Goal: Task Accomplishment & Management: Use online tool/utility

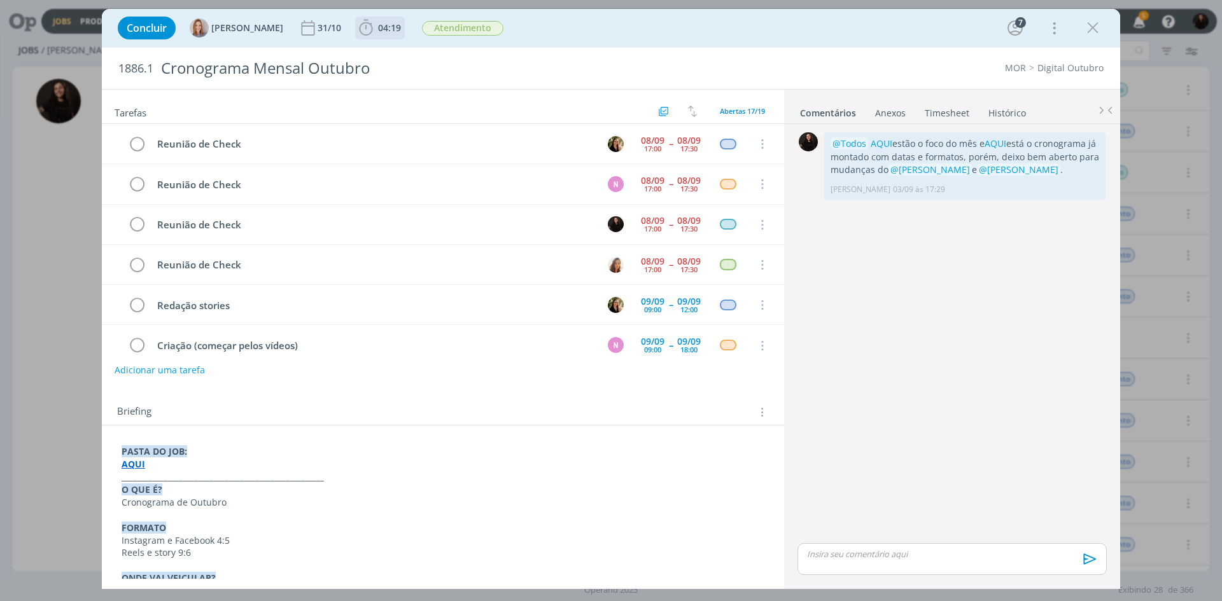
click at [369, 27] on icon "dialog" at bounding box center [365, 27] width 19 height 19
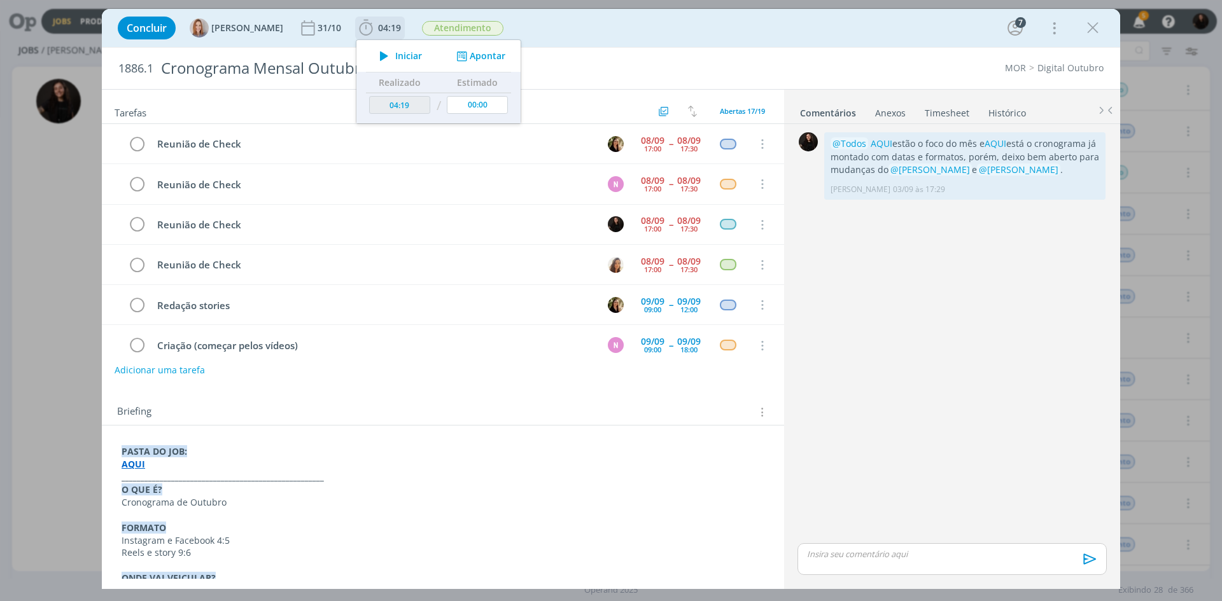
click at [472, 53] on button "Apontar" at bounding box center [479, 56] width 53 height 13
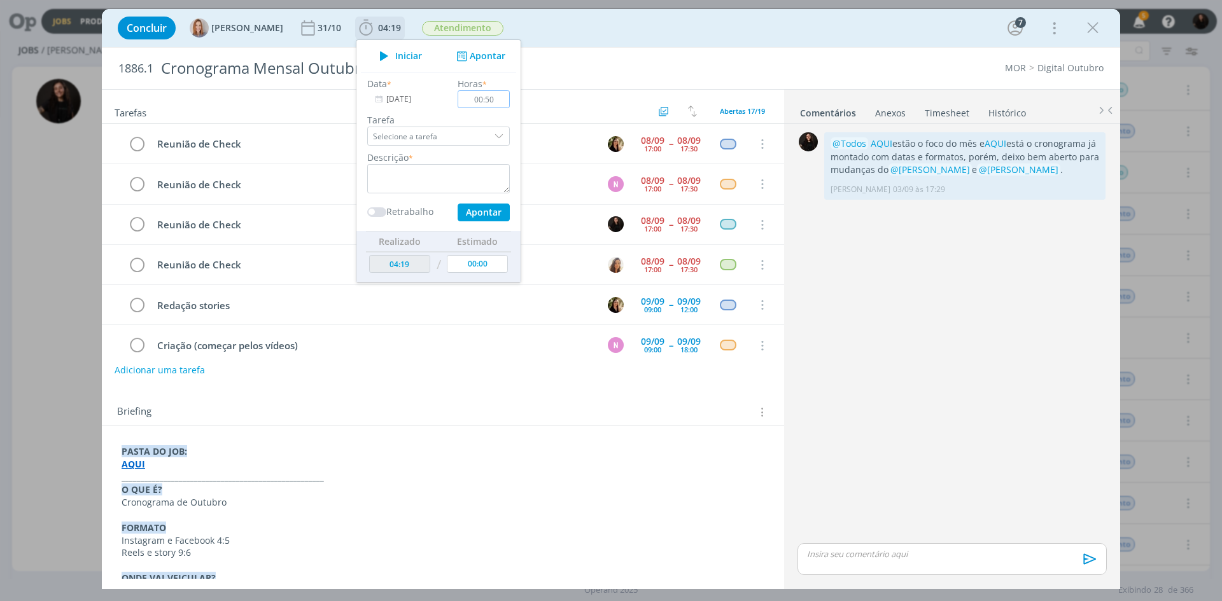
type input "00:50"
click at [443, 188] on textarea "dialog" at bounding box center [438, 178] width 143 height 29
type textarea "reunião check"
click at [493, 210] on button "Apontar" at bounding box center [484, 213] width 52 height 18
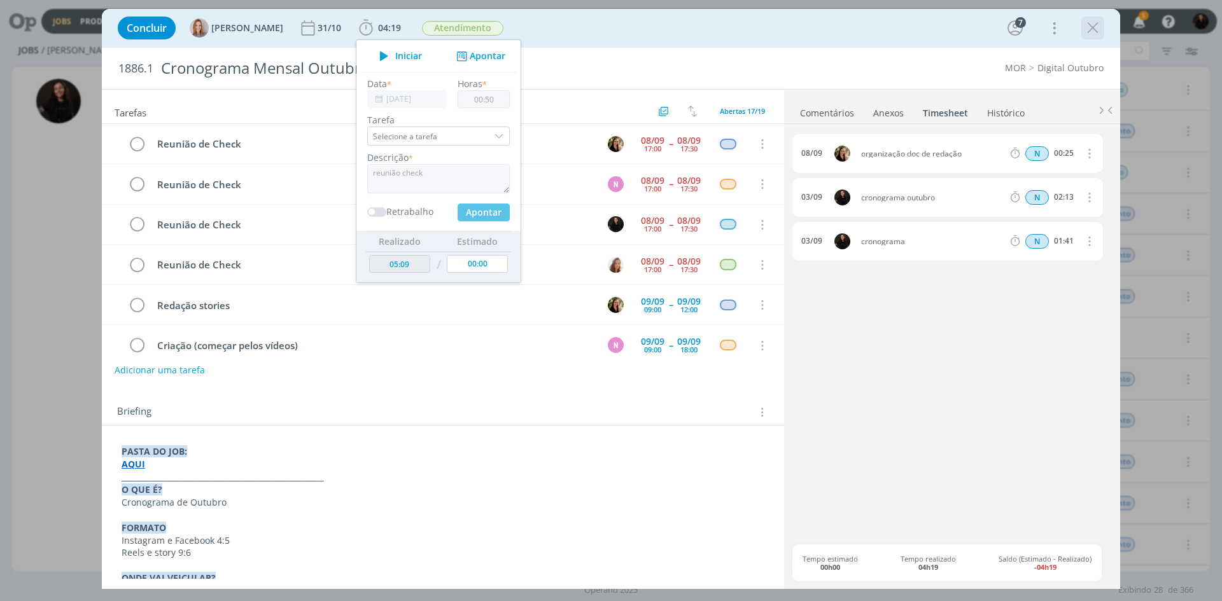
click at [1090, 27] on icon "dialog" at bounding box center [1092, 27] width 19 height 19
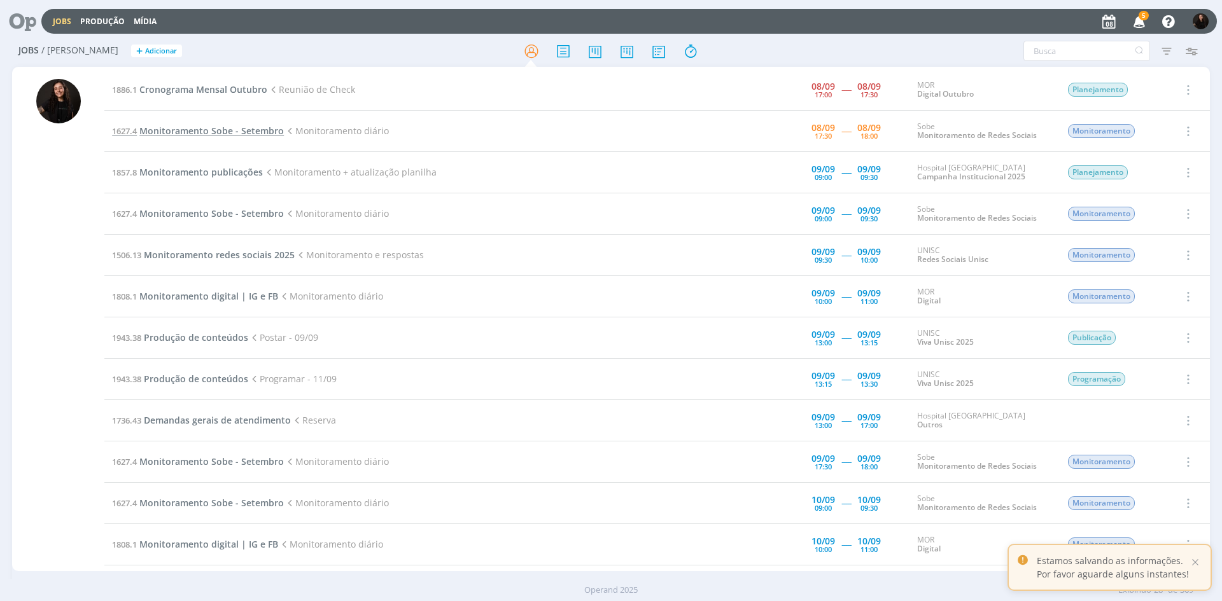
drag, startPoint x: 220, startPoint y: 123, endPoint x: 181, endPoint y: 130, distance: 38.8
click at [225, 94] on span "Cronograma Mensal Outubro" at bounding box center [203, 89] width 128 height 12
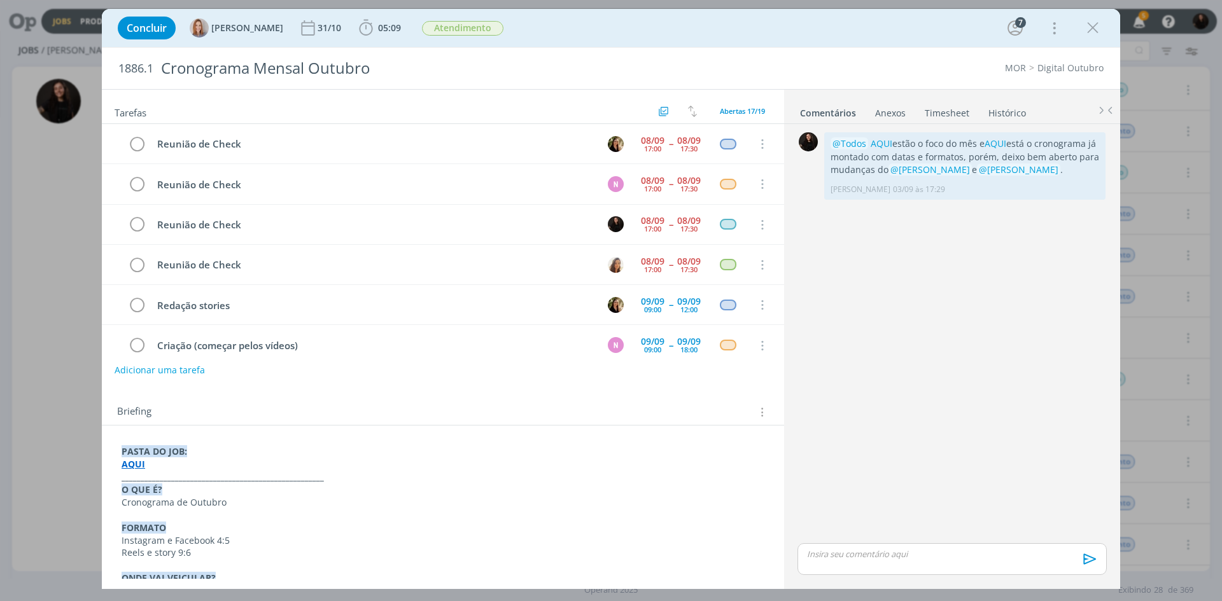
scroll to position [41, 0]
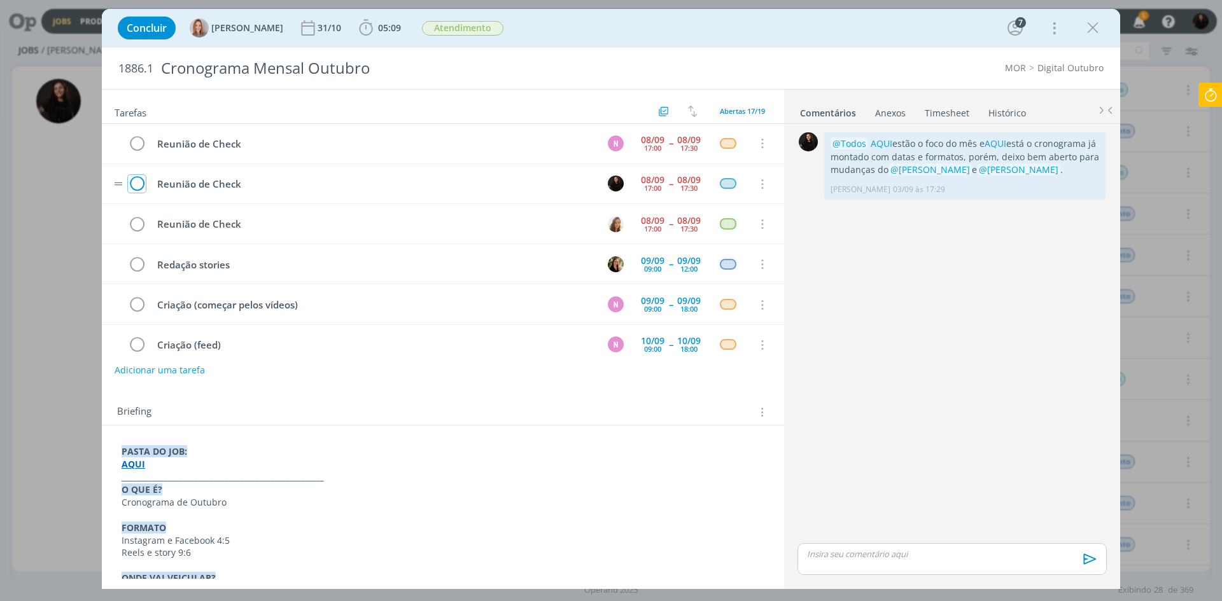
click at [134, 186] on icon "dialog" at bounding box center [137, 184] width 18 height 19
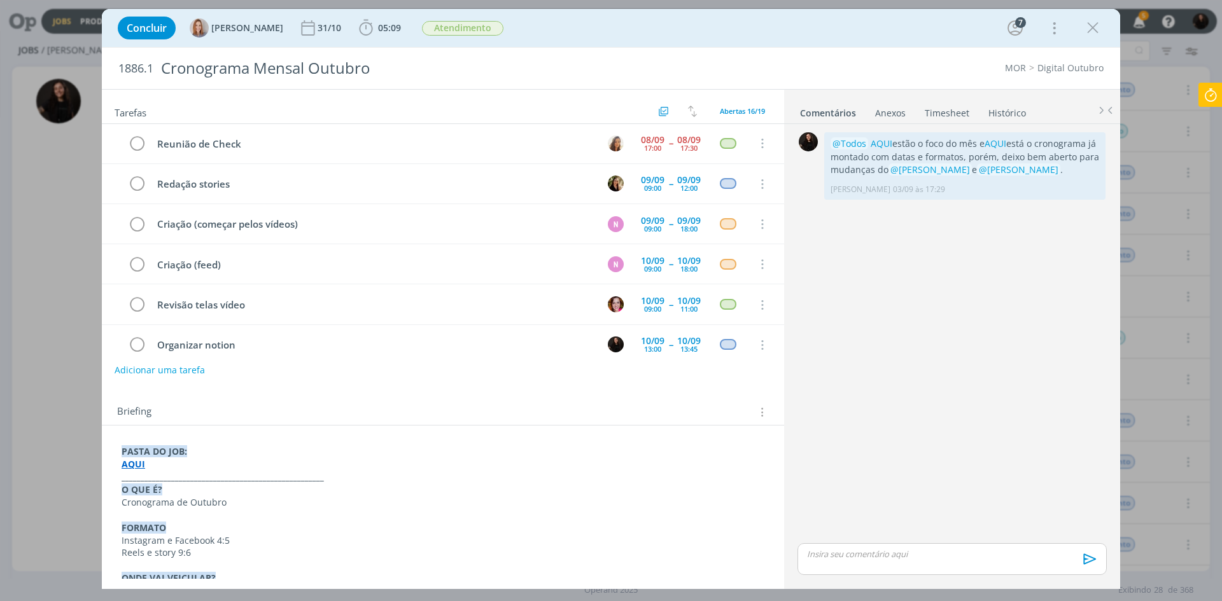
scroll to position [1, 0]
click at [1200, 95] on icon at bounding box center [1210, 95] width 23 height 25
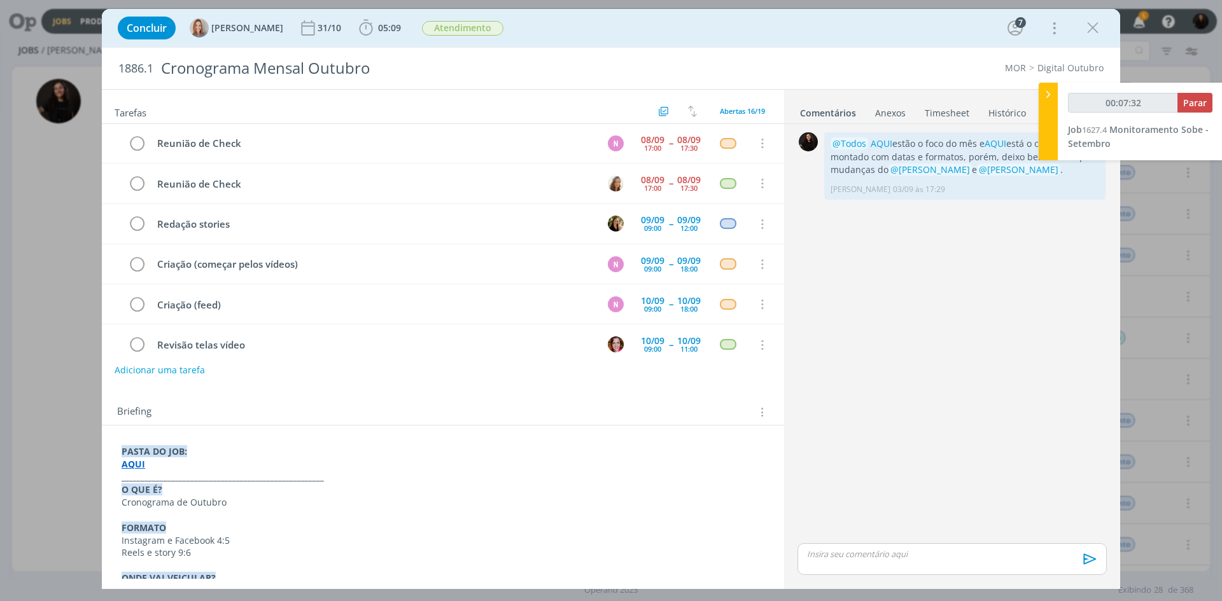
click at [1186, 116] on div "00:07:32 Parar" at bounding box center [1140, 108] width 144 height 30
type input "00:07:33"
click at [1201, 108] on span "Parar" at bounding box center [1195, 103] width 24 height 12
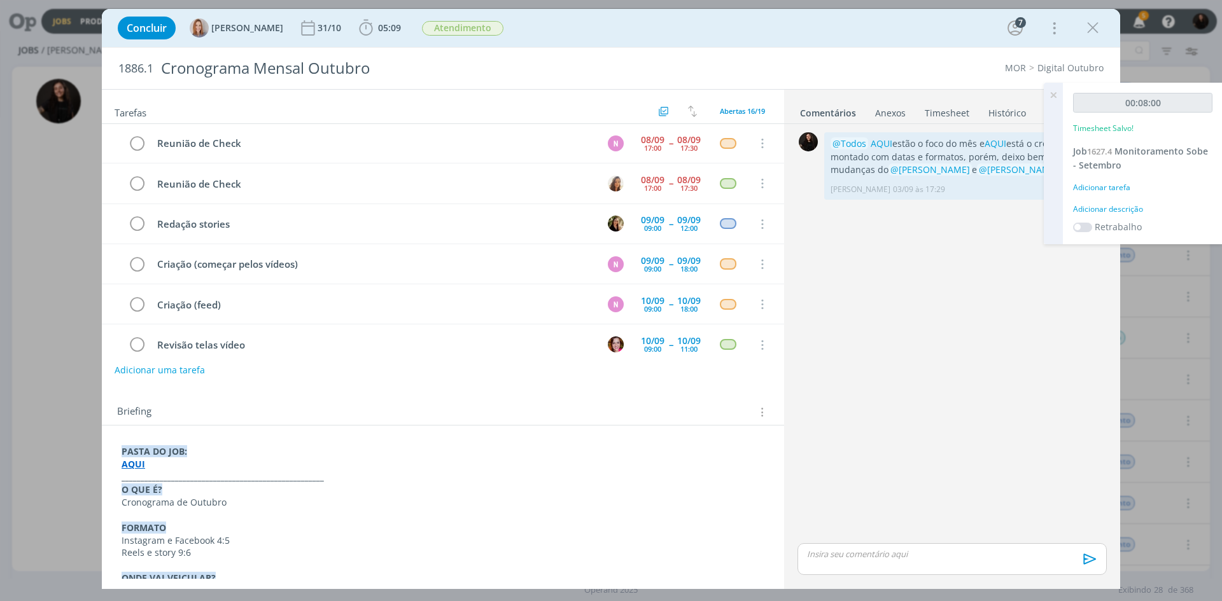
click at [1139, 204] on div "Adicionar descrição" at bounding box center [1142, 209] width 139 height 11
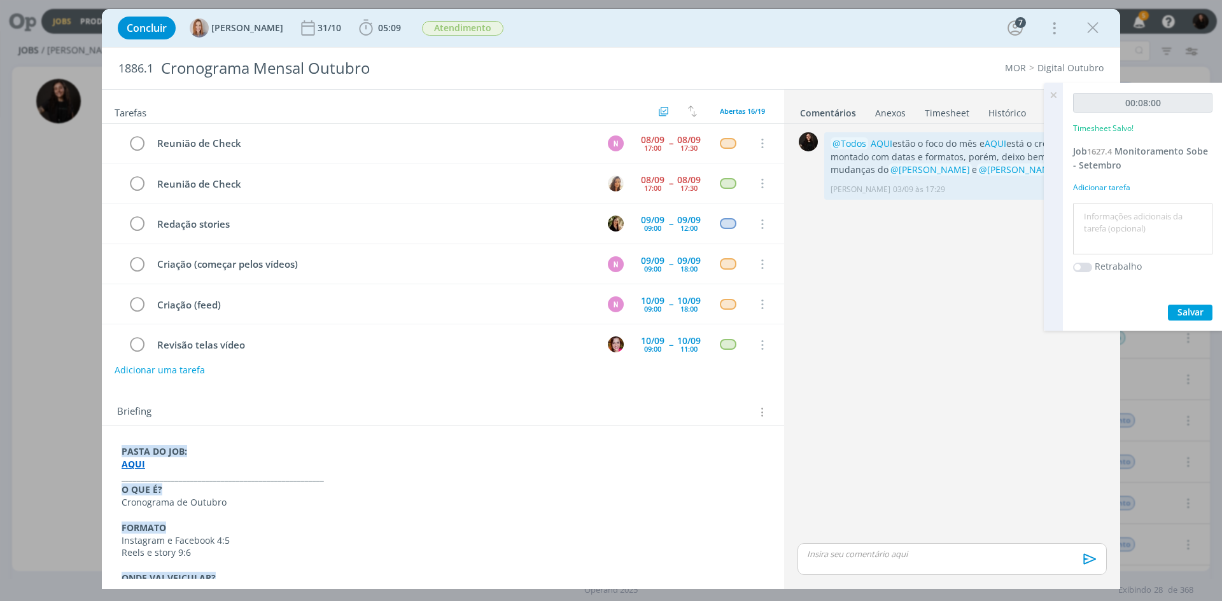
click at [1120, 214] on textarea at bounding box center [1142, 229] width 133 height 45
type textarea "monitoramento diário"
click at [1196, 316] on span "Salvar" at bounding box center [1190, 312] width 26 height 12
click at [1193, 156] on span "Monitoramento Sobe - Setembro" at bounding box center [1140, 158] width 135 height 26
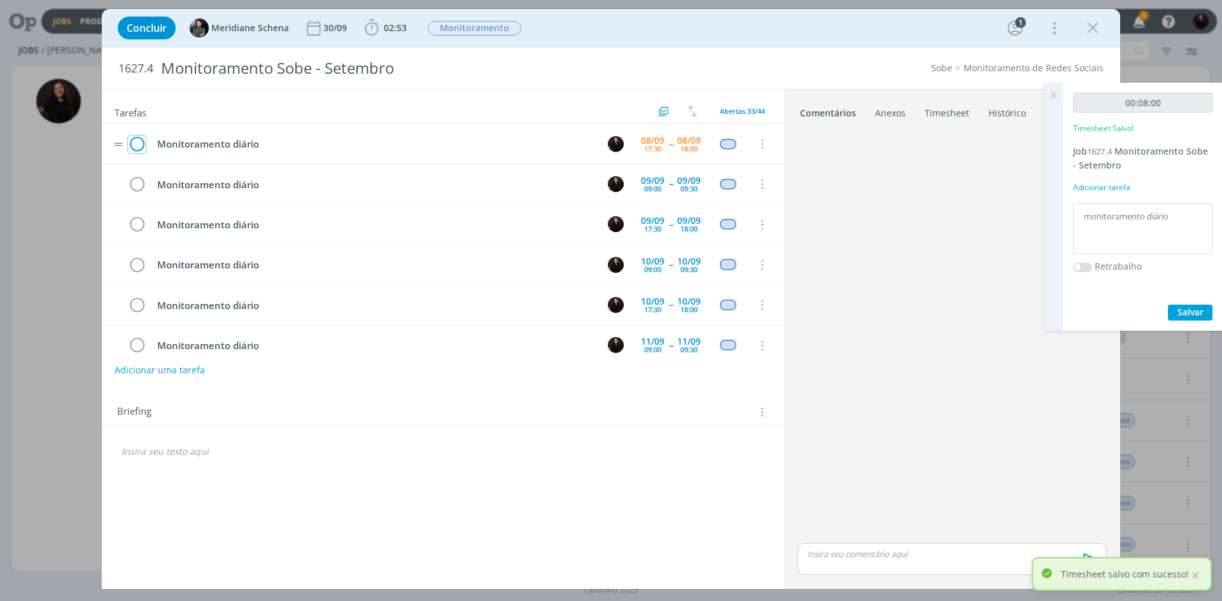
click at [139, 143] on icon "dialog" at bounding box center [137, 144] width 18 height 19
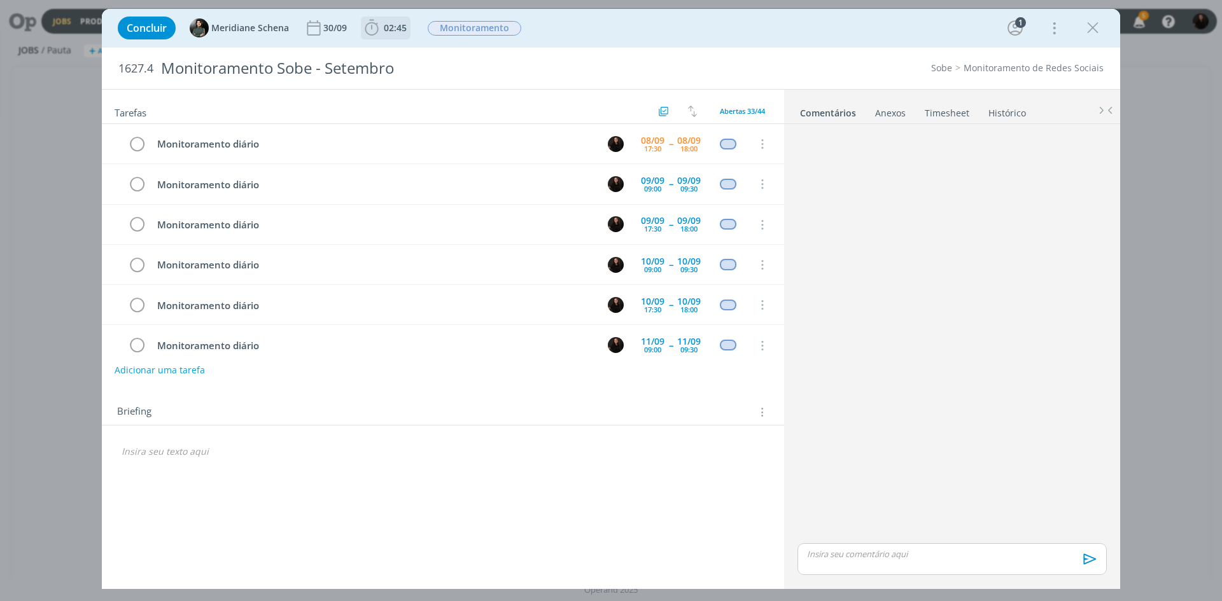
click at [365, 36] on icon "dialog" at bounding box center [371, 27] width 19 height 19
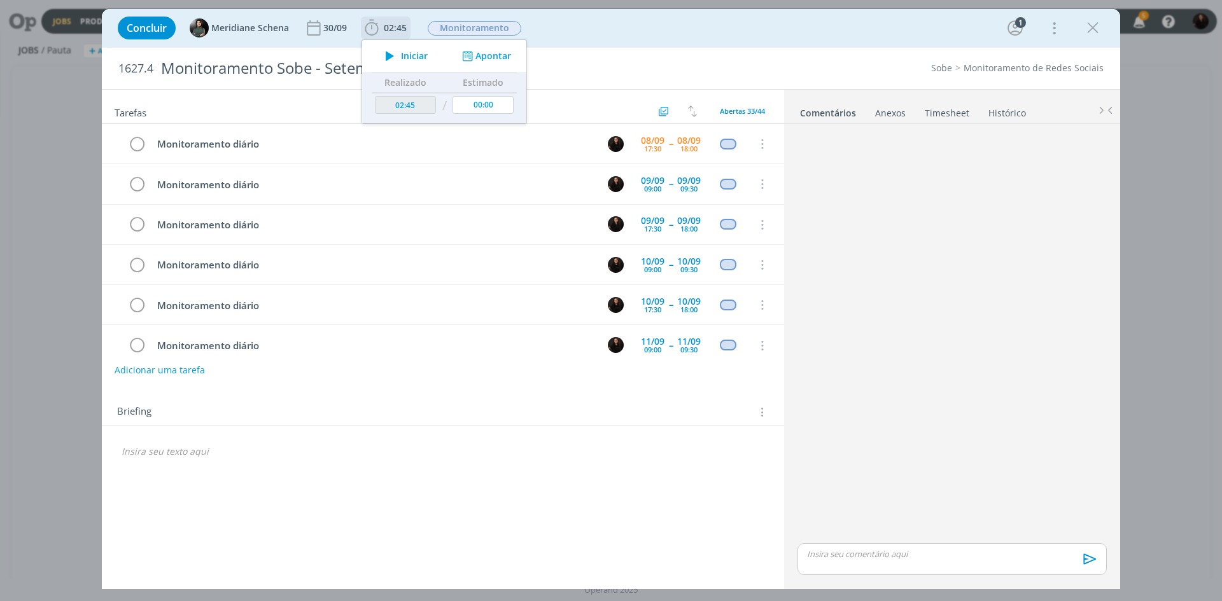
click at [377, 57] on div "Iniciar" at bounding box center [403, 56] width 82 height 18
click at [388, 57] on icon "dialog" at bounding box center [390, 56] width 22 height 17
